Goal: Task Accomplishment & Management: Use online tool/utility

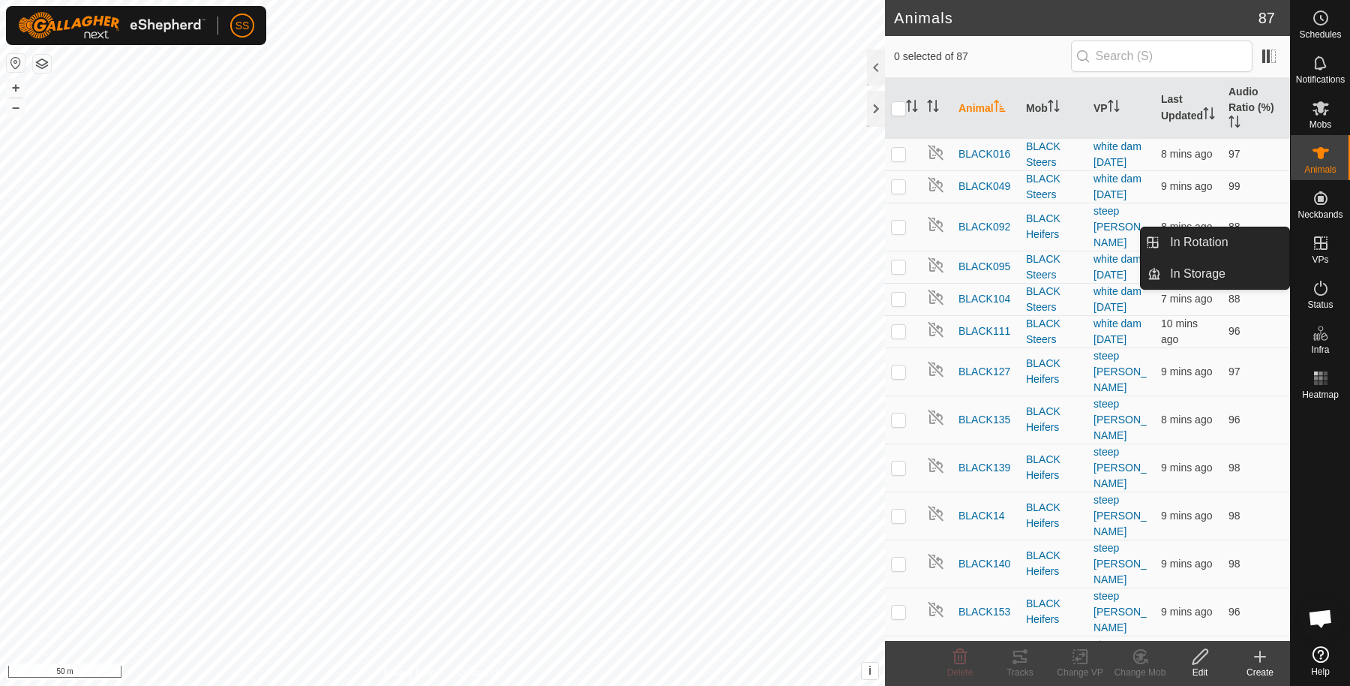
click at [1312, 236] on icon at bounding box center [1321, 243] width 18 height 18
click at [1268, 236] on link "In Rotation" at bounding box center [1225, 242] width 128 height 30
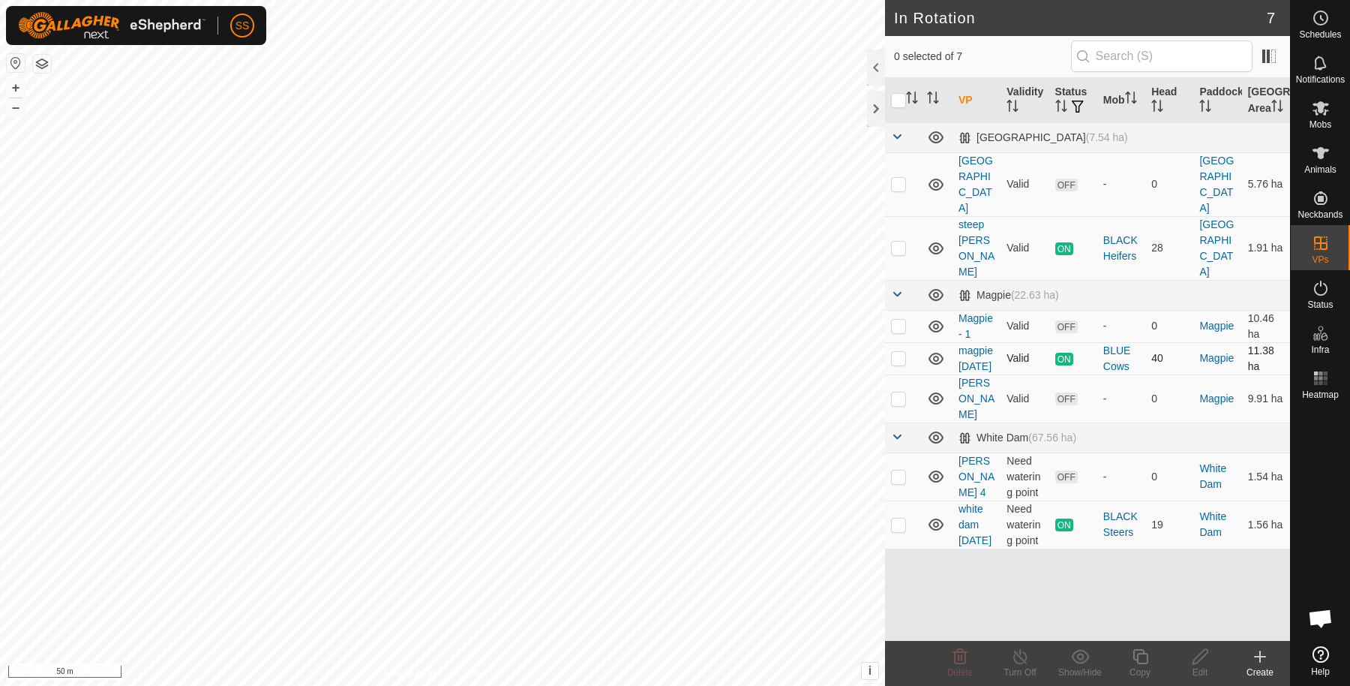
click at [902, 352] on p-checkbox at bounding box center [898, 358] width 15 height 12
checkbox input "true"
click at [1147, 656] on icon at bounding box center [1140, 656] width 19 height 18
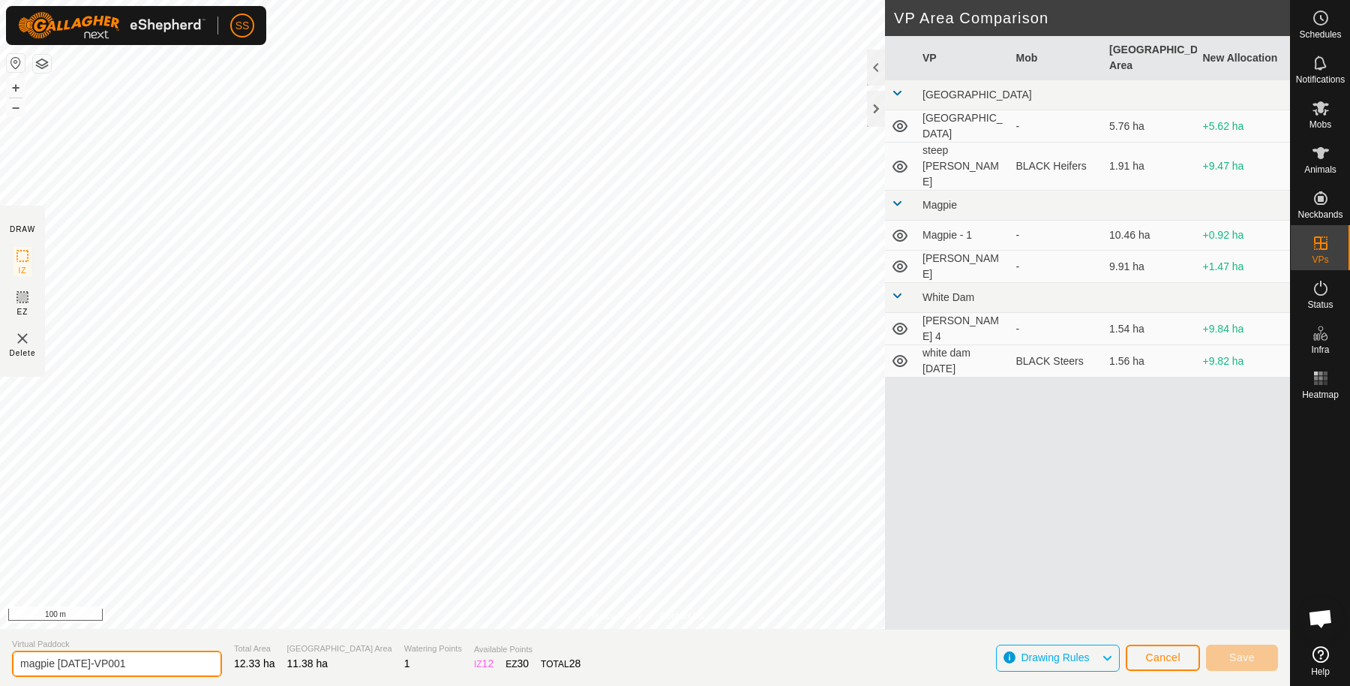
click at [167, 668] on input "magpie 20/9/25-VP001" at bounding box center [117, 663] width 210 height 26
type input "magpie 2"
click at [1257, 659] on button "Save" at bounding box center [1242, 657] width 72 height 26
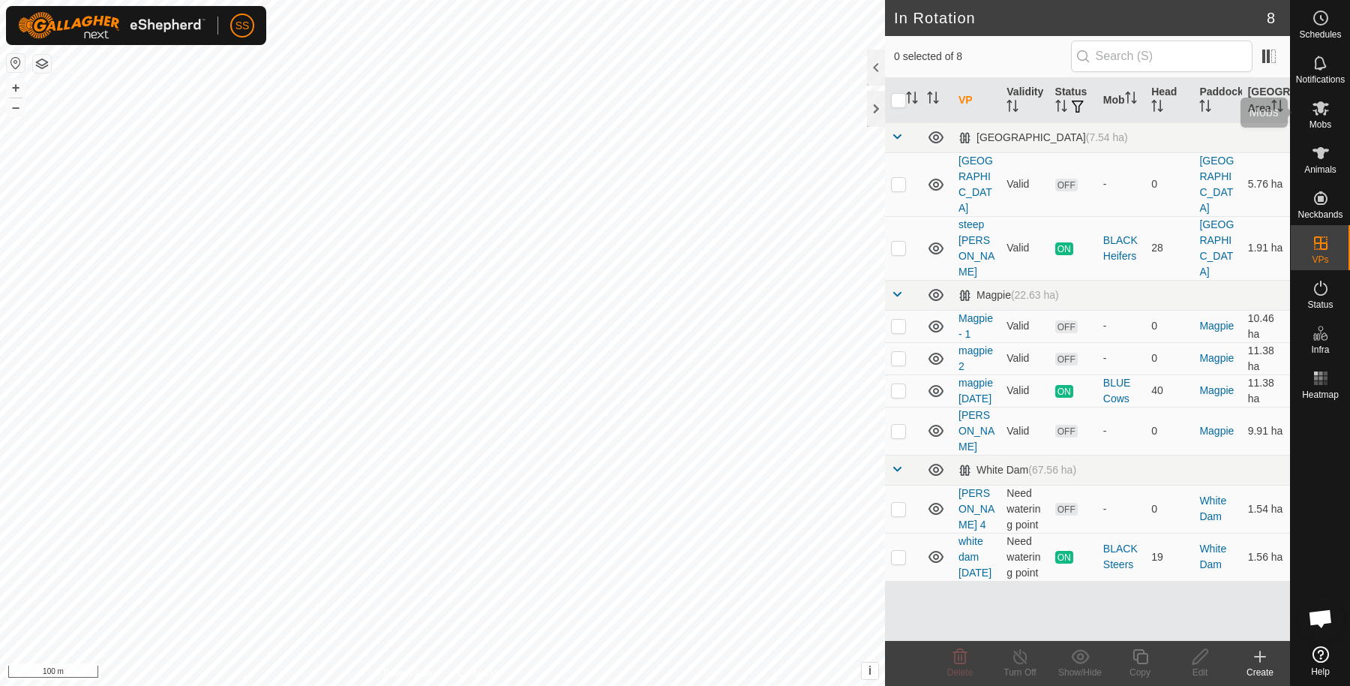
click at [1328, 107] on icon at bounding box center [1321, 108] width 18 height 18
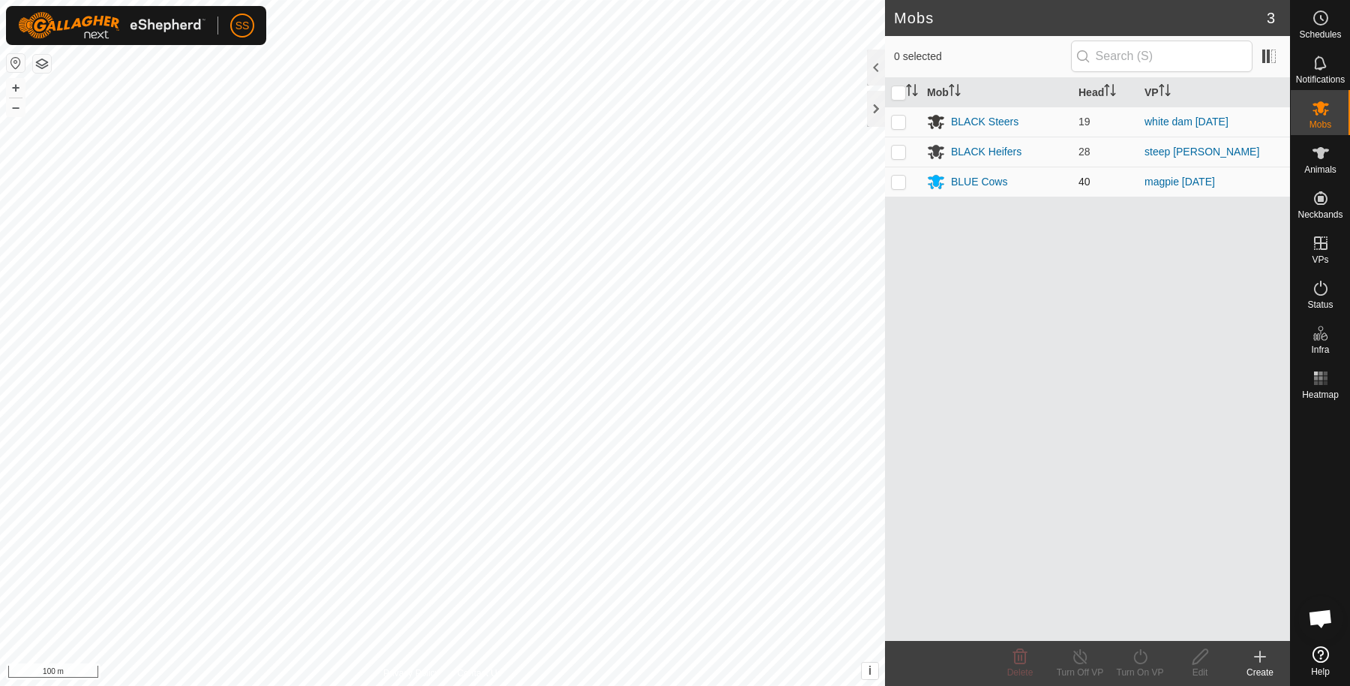
click at [894, 176] on p-checkbox at bounding box center [898, 182] width 15 height 12
checkbox input "true"
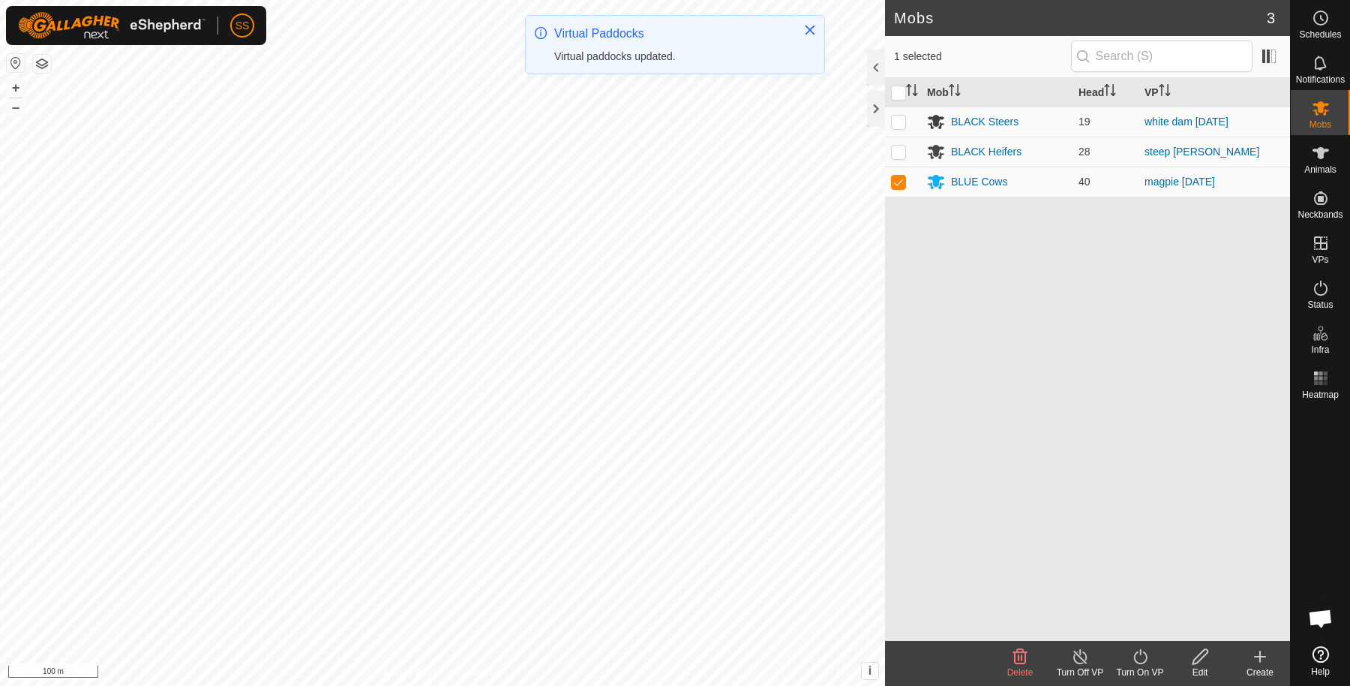
click at [1145, 664] on icon at bounding box center [1140, 656] width 19 height 18
click at [1132, 614] on link "Now" at bounding box center [1185, 624] width 149 height 30
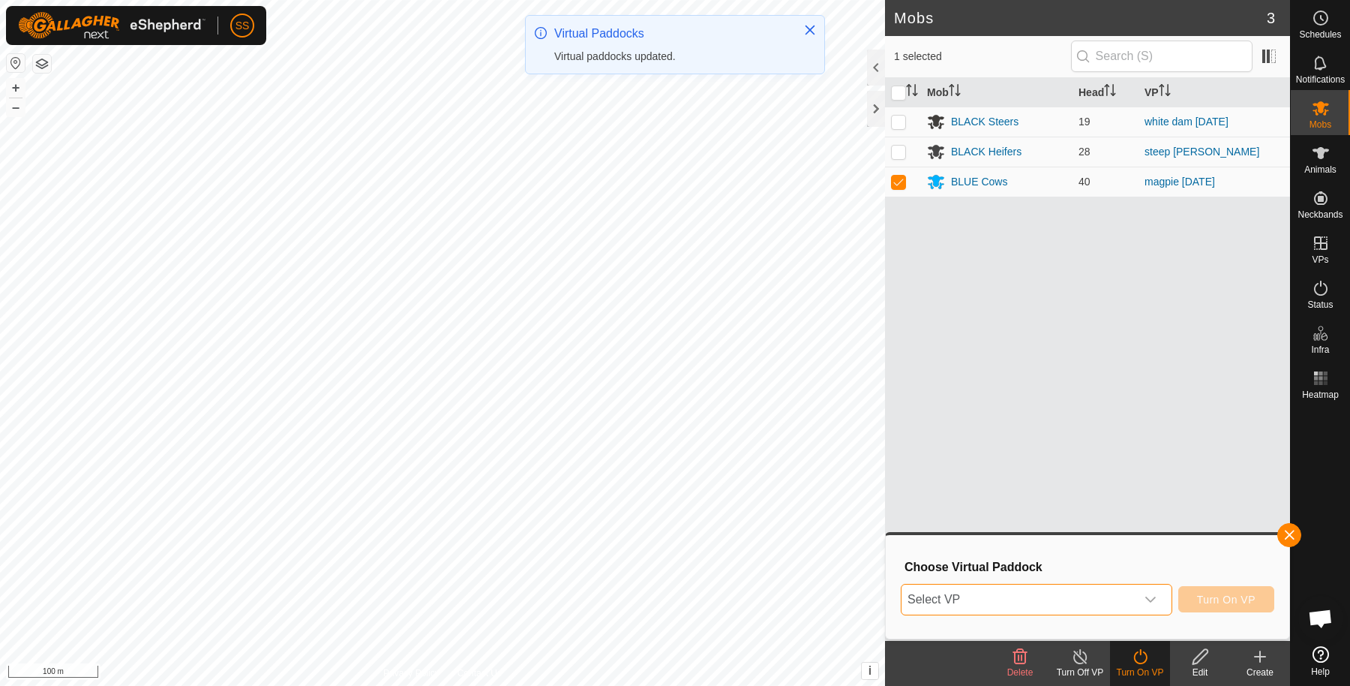
click at [1082, 606] on span "Select VP" at bounding box center [1019, 599] width 234 height 30
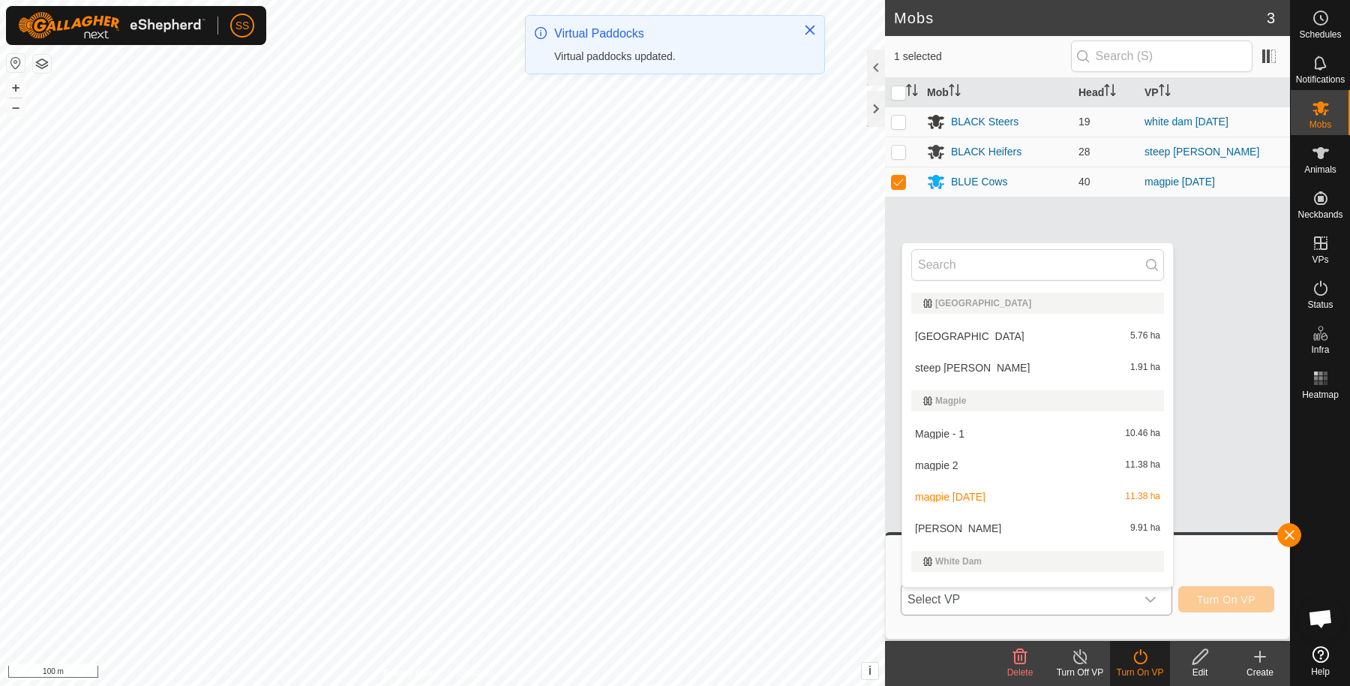
scroll to position [23, 0]
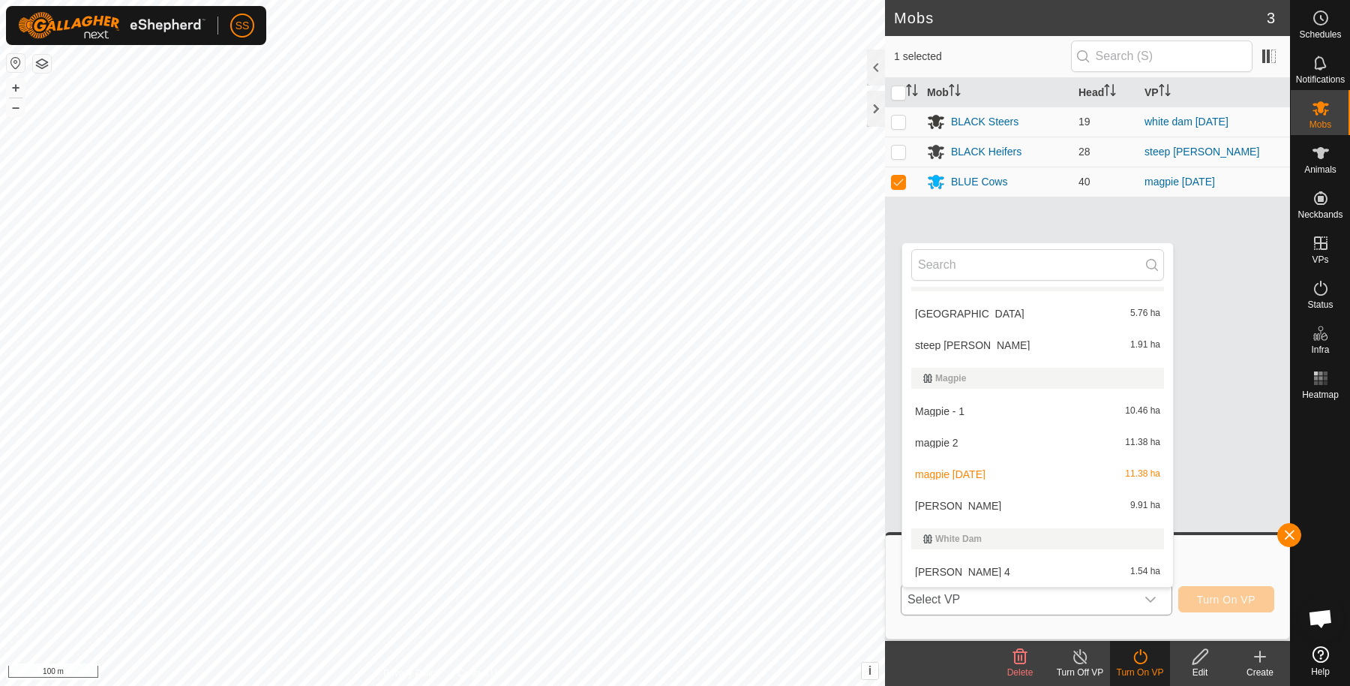
click at [991, 443] on li "magpie 2 11.38 ha" at bounding box center [1037, 443] width 271 height 30
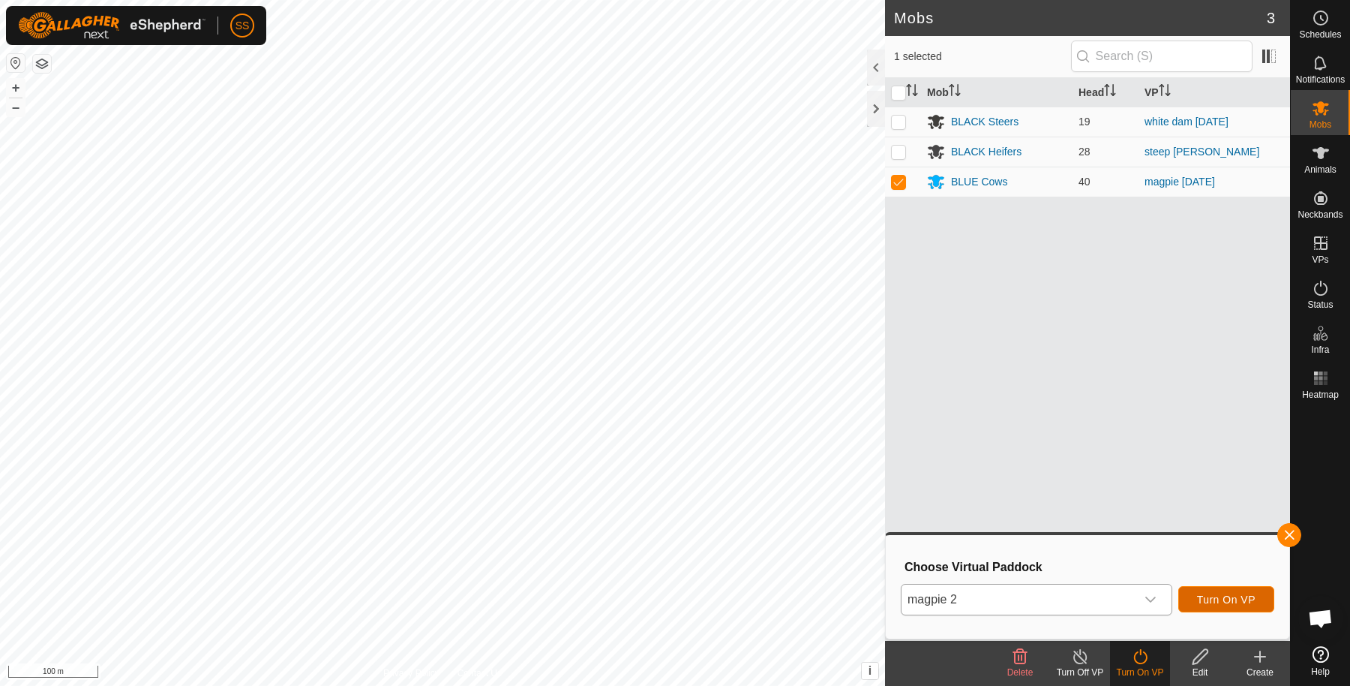
click at [1250, 605] on button "Turn On VP" at bounding box center [1226, 599] width 96 height 26
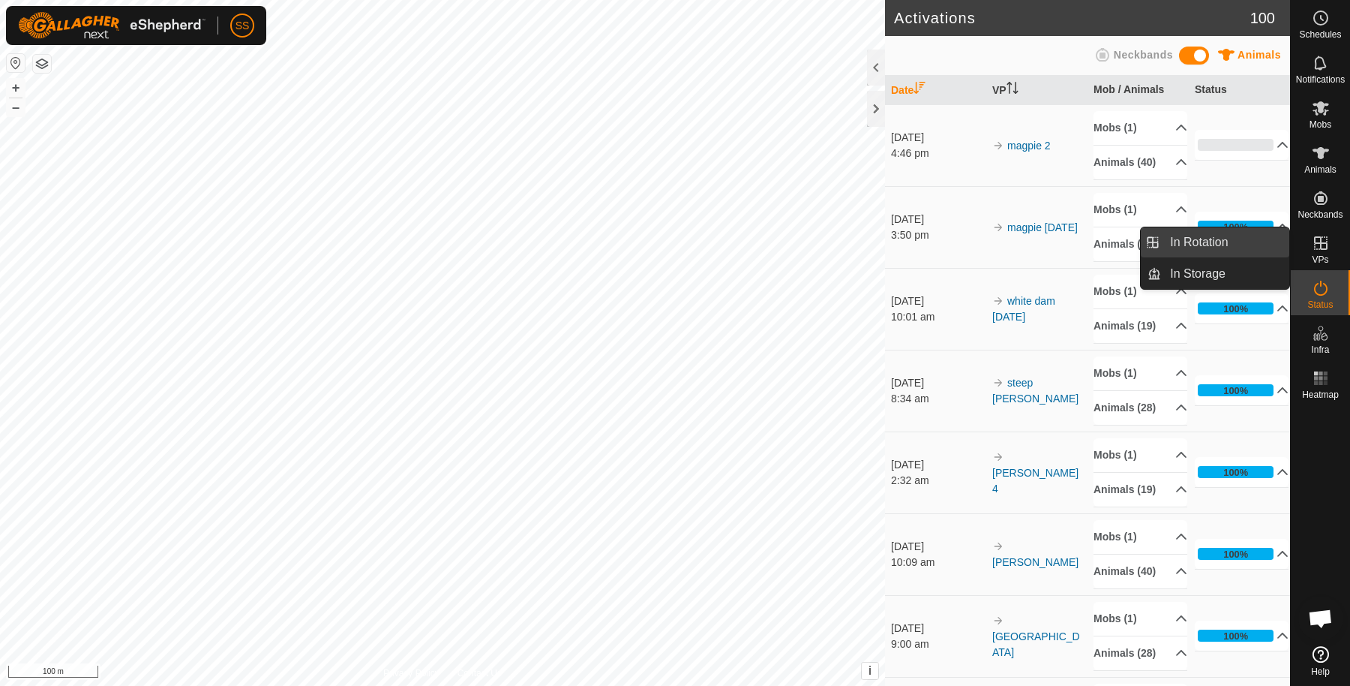
click at [1230, 244] on link "In Rotation" at bounding box center [1225, 242] width 128 height 30
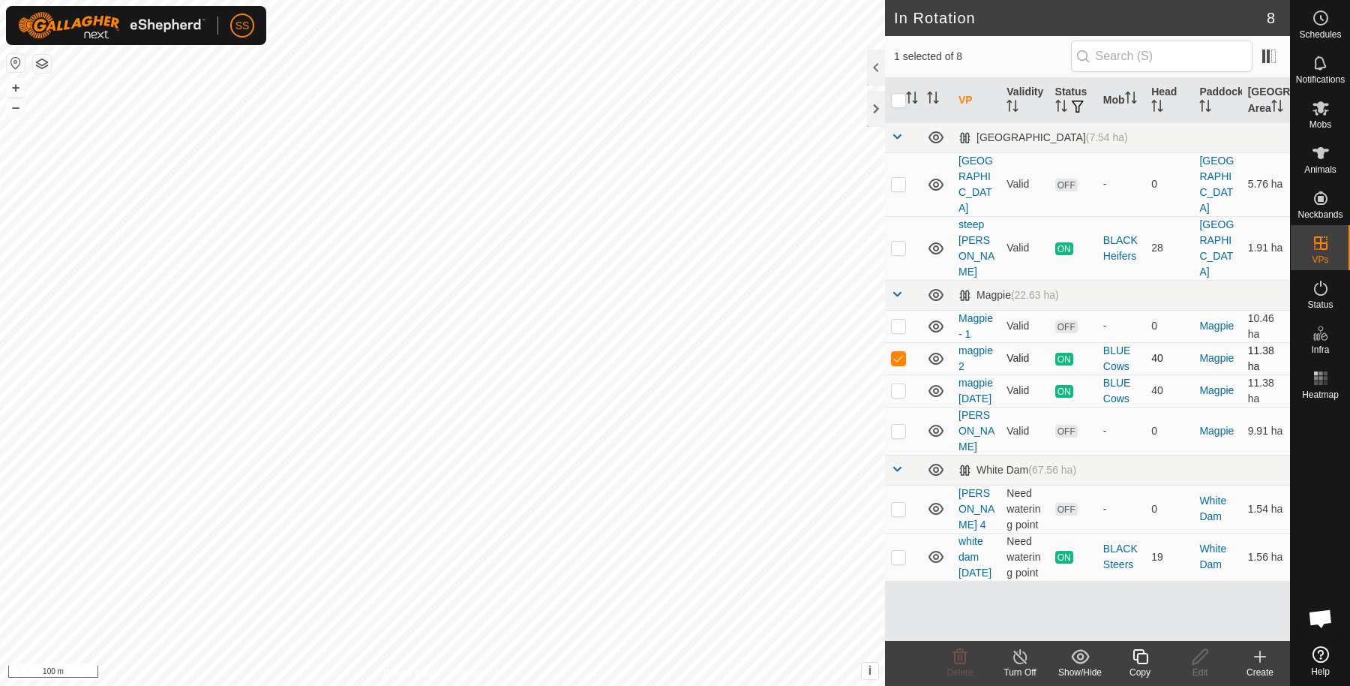
click at [898, 352] on p-checkbox at bounding box center [898, 358] width 15 height 12
checkbox input "false"
click at [896, 425] on p-checkbox at bounding box center [898, 431] width 15 height 12
click at [967, 659] on icon at bounding box center [960, 656] width 18 height 18
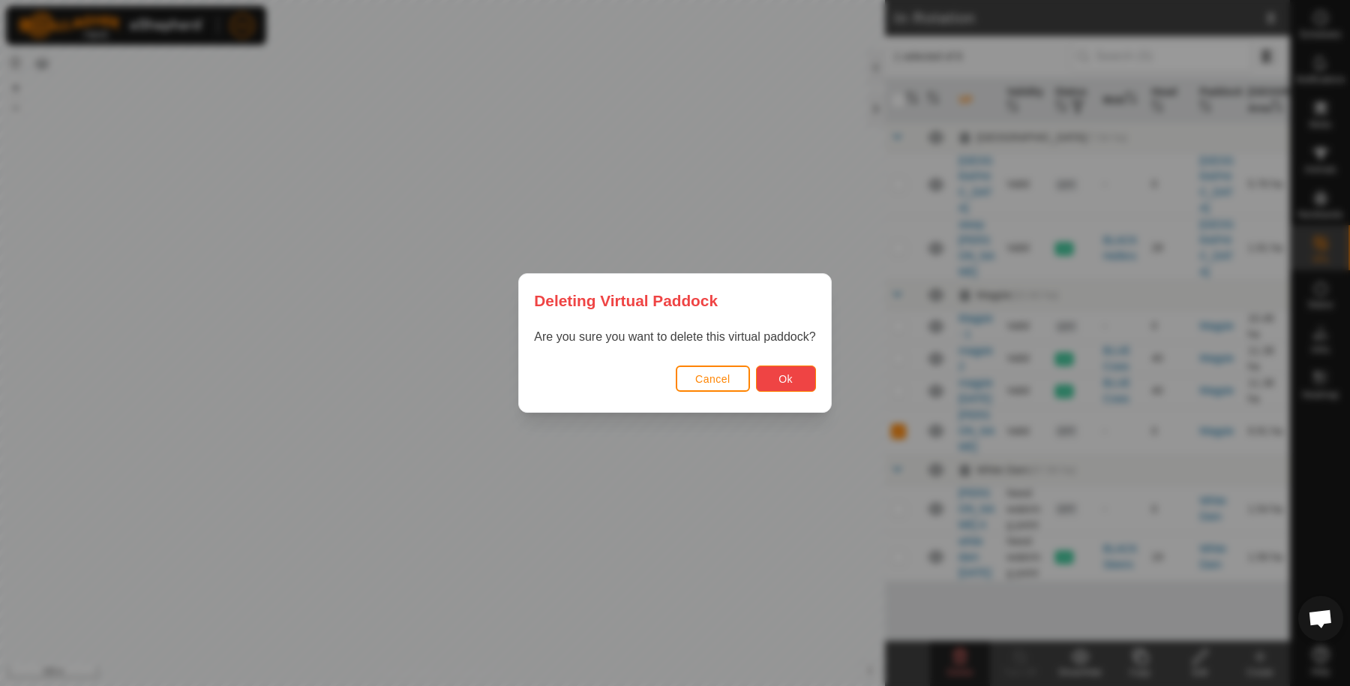
click at [801, 383] on button "Ok" at bounding box center [786, 378] width 60 height 26
checkbox input "false"
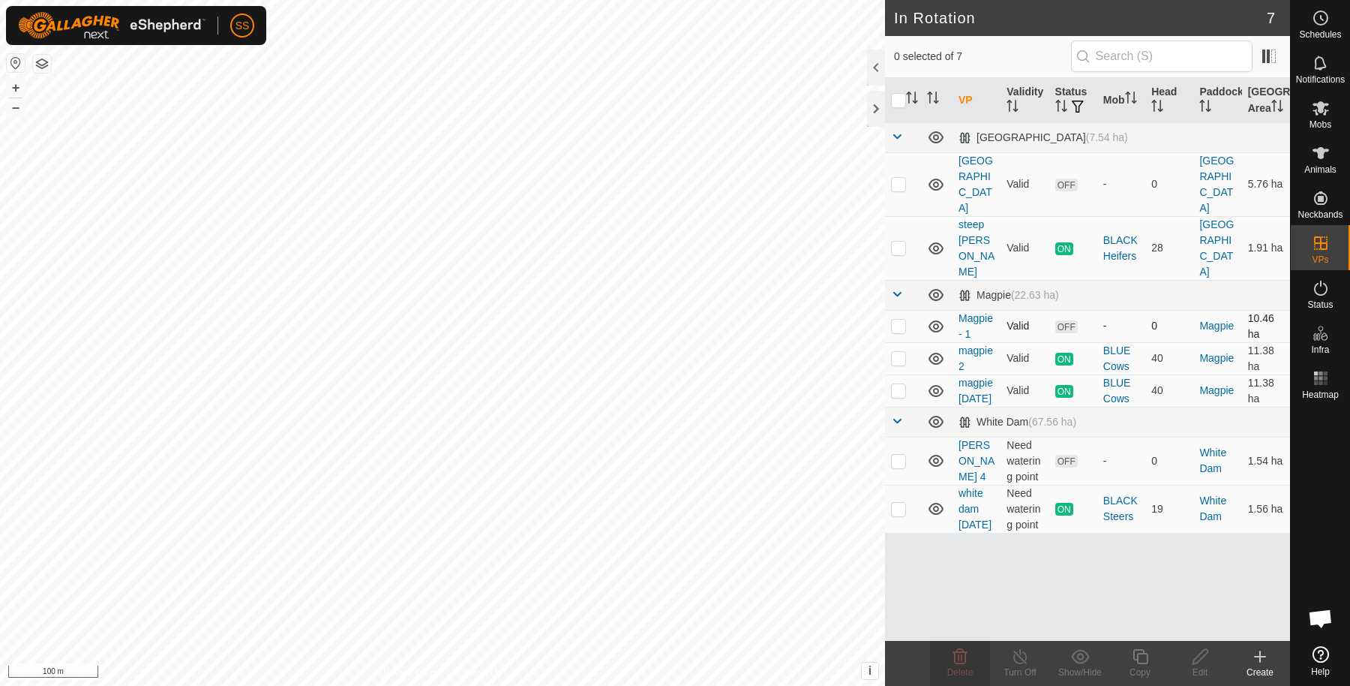
click at [901, 310] on td at bounding box center [903, 326] width 36 height 32
click at [897, 310] on td at bounding box center [903, 326] width 36 height 32
checkbox input "true"
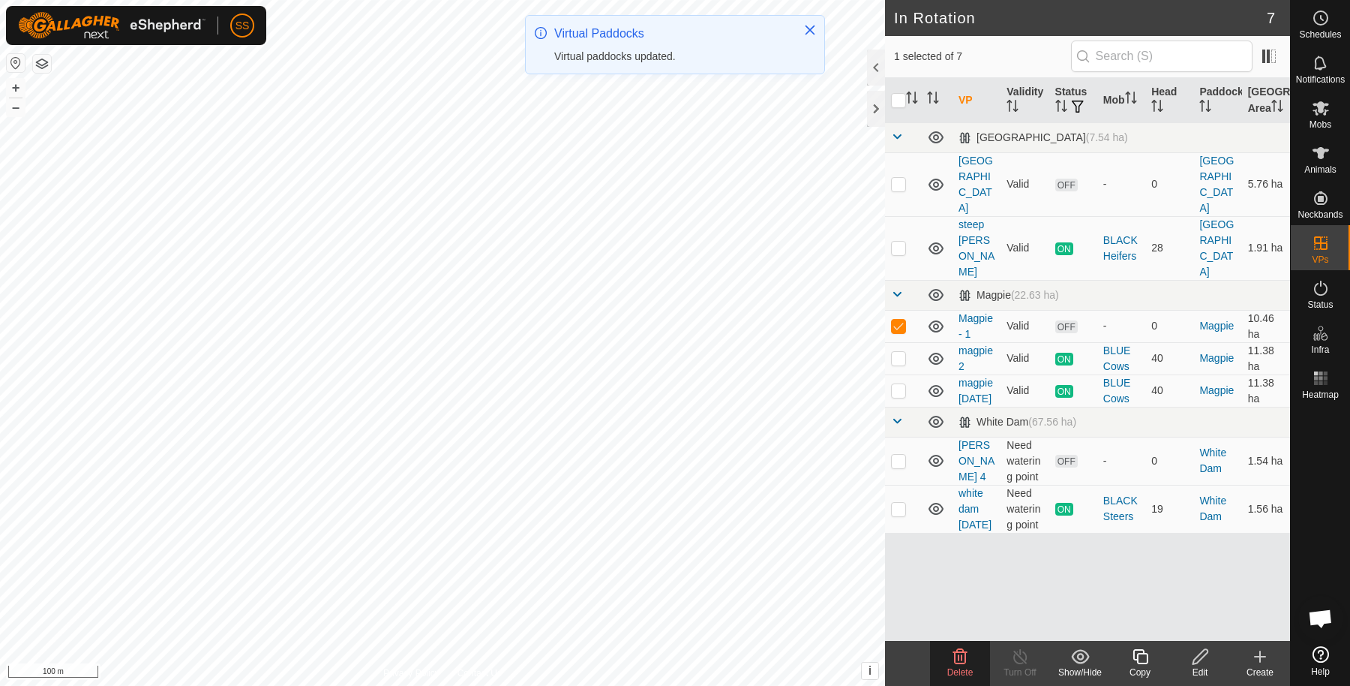
click at [950, 653] on delete-svg-icon at bounding box center [960, 656] width 60 height 18
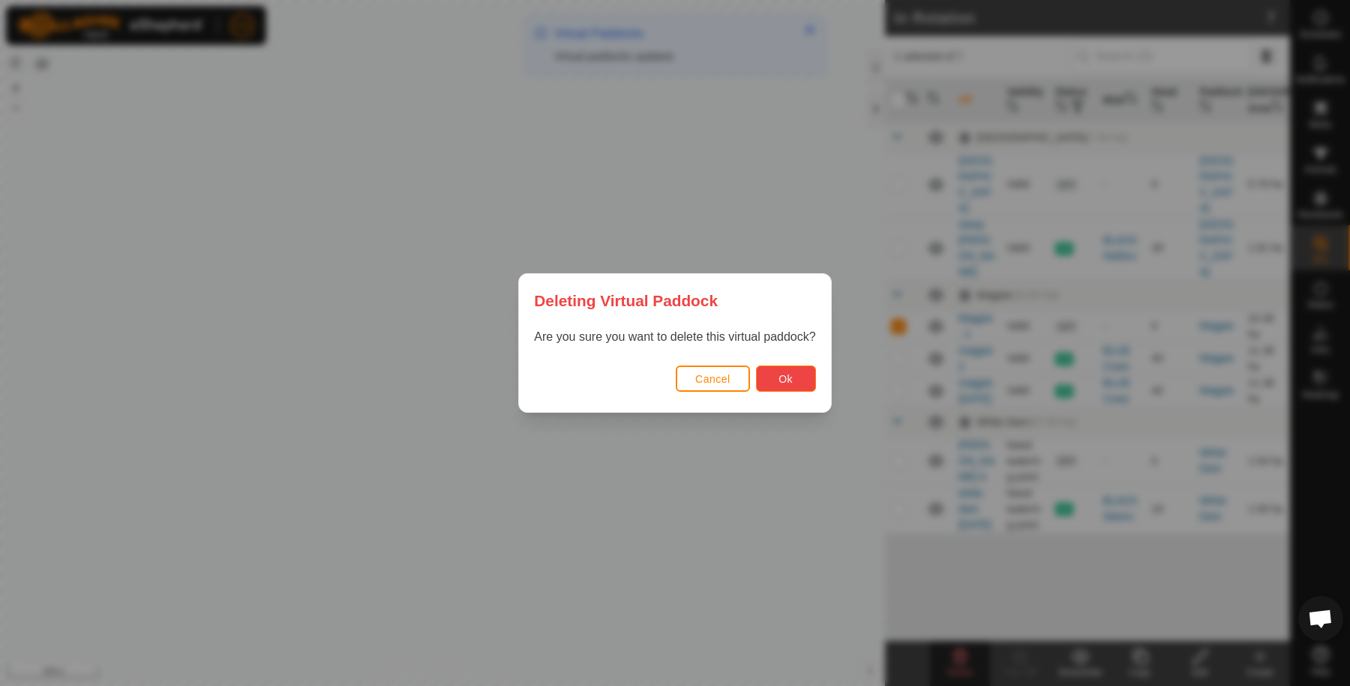
click at [791, 377] on span "Ok" at bounding box center [786, 379] width 14 height 12
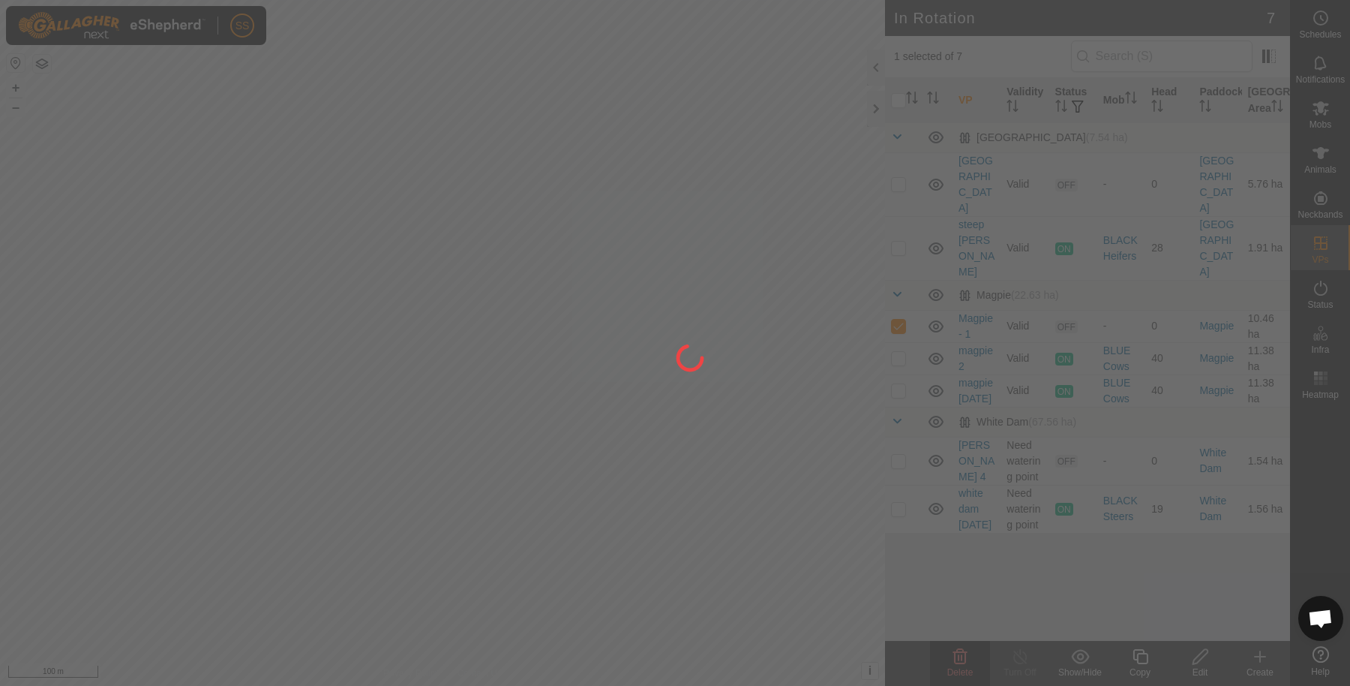
checkbox input "false"
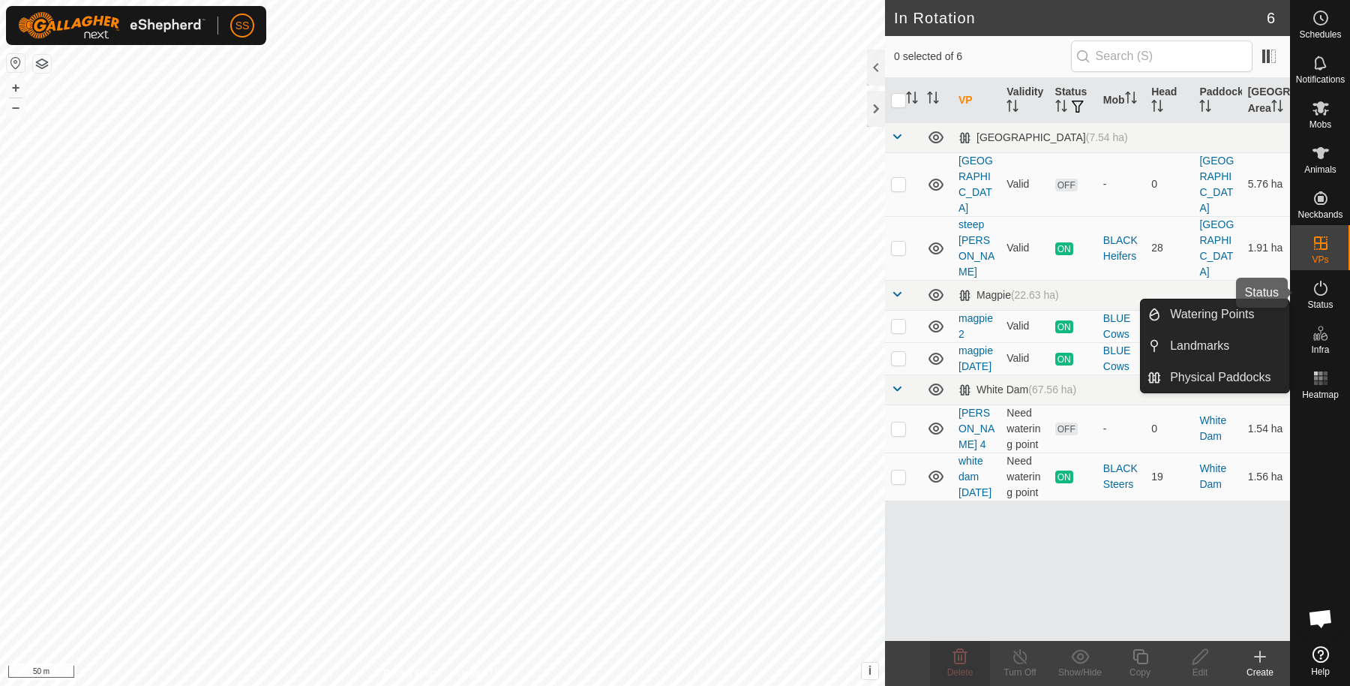
click at [1331, 293] on es-activation-svg-icon at bounding box center [1320, 288] width 27 height 24
